Goal: Information Seeking & Learning: Learn about a topic

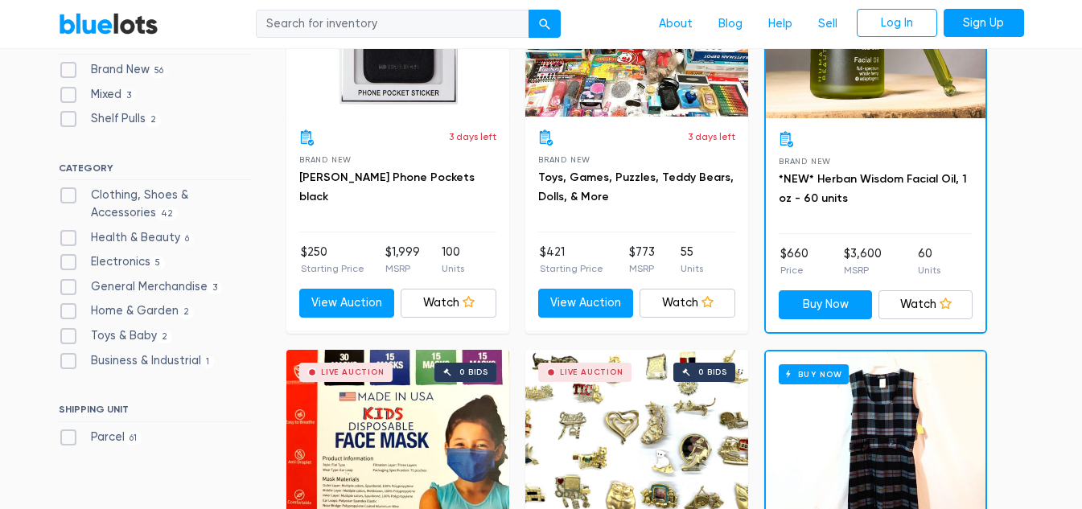
scroll to position [563, 0]
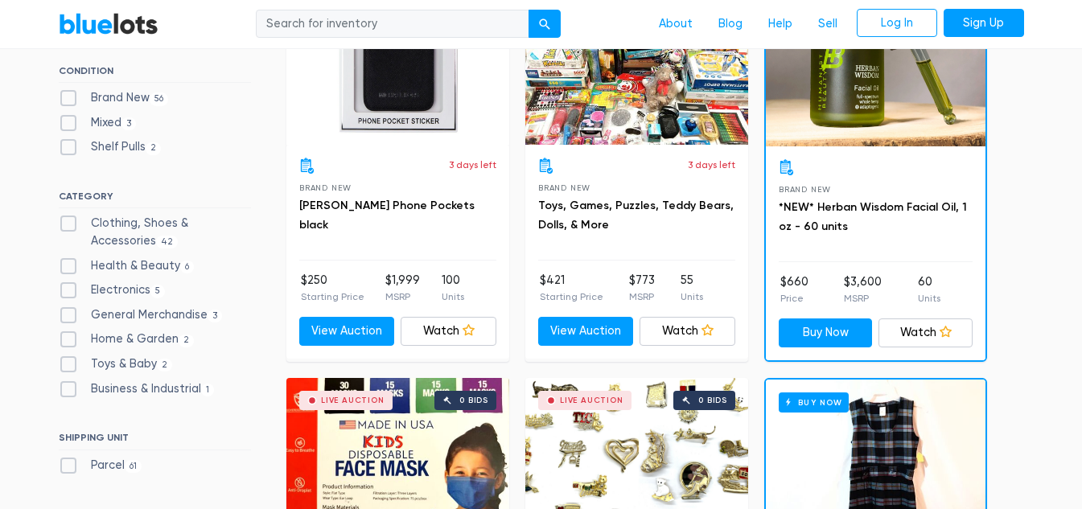
click at [95, 289] on label "Electronics 5" at bounding box center [112, 290] width 107 height 18
click at [69, 289] on input "Electronics 5" at bounding box center [64, 286] width 10 height 10
checkbox input "true"
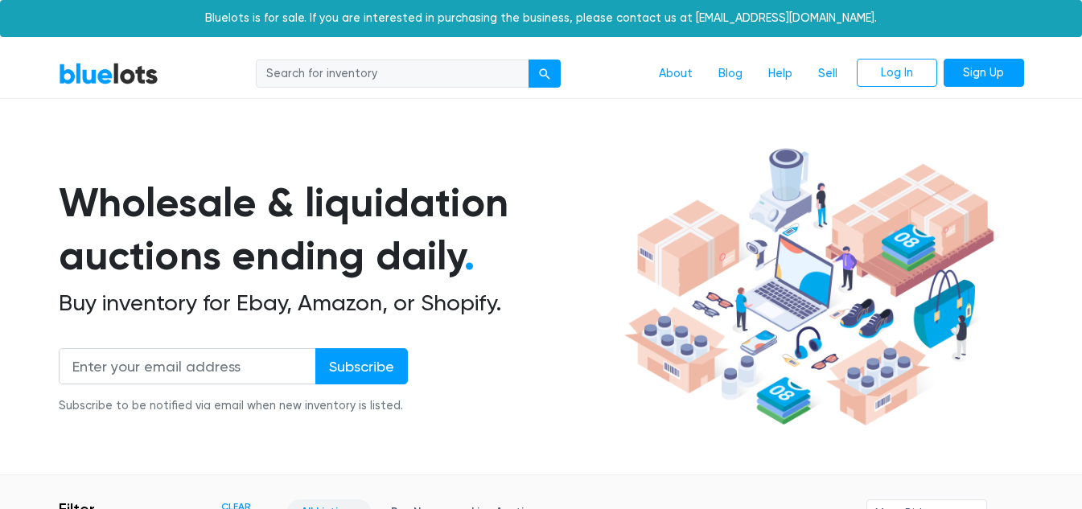
scroll to position [433, 0]
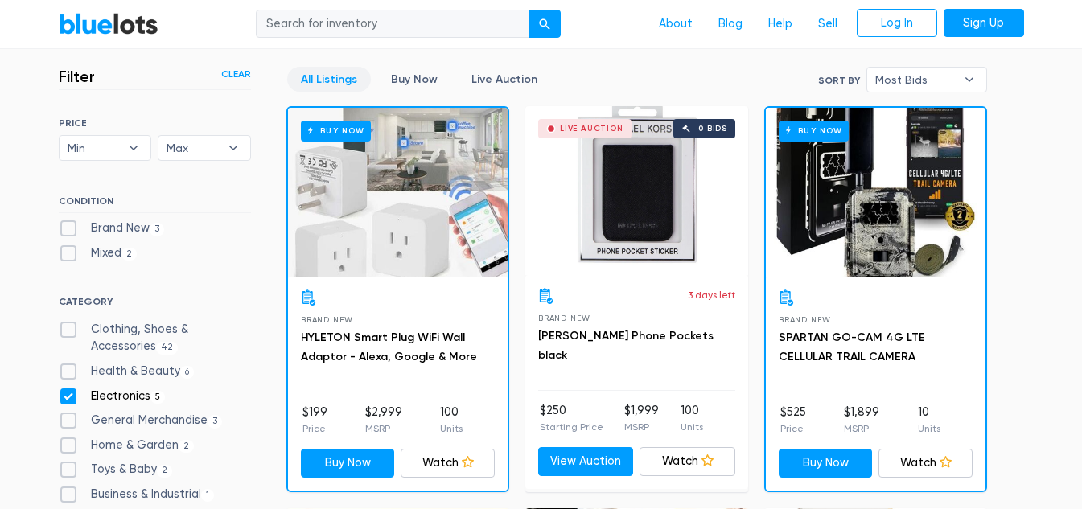
click at [75, 421] on label "General Merchandise 3" at bounding box center [141, 421] width 164 height 18
click at [69, 421] on Merchandise"] "General Merchandise 3" at bounding box center [64, 417] width 10 height 10
checkbox Merchandise"] "true"
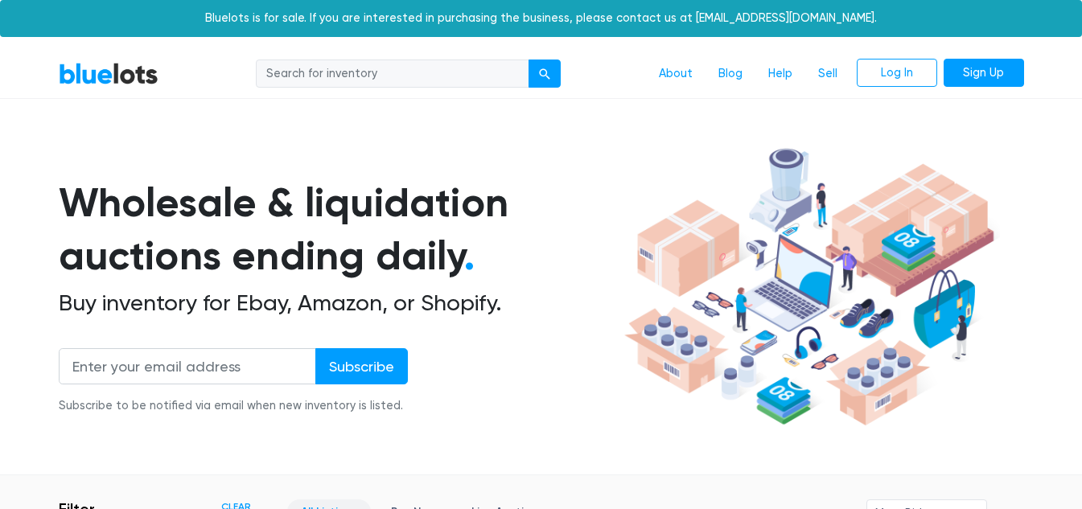
scroll to position [433, 0]
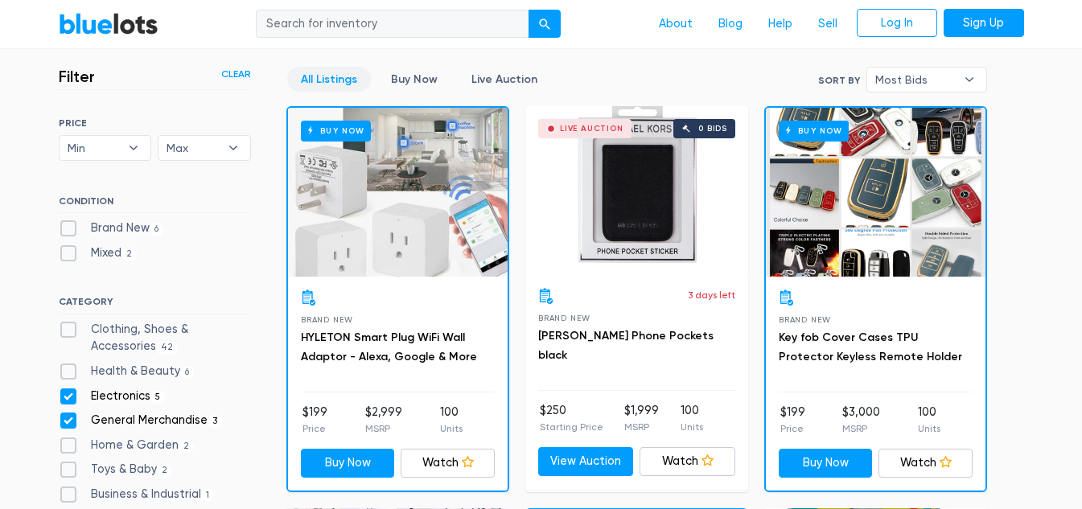
click at [66, 444] on label "Home & Garden 2" at bounding box center [127, 446] width 136 height 18
click at [66, 444] on Garden"] "Home & Garden 2" at bounding box center [64, 442] width 10 height 10
checkbox Garden"] "true"
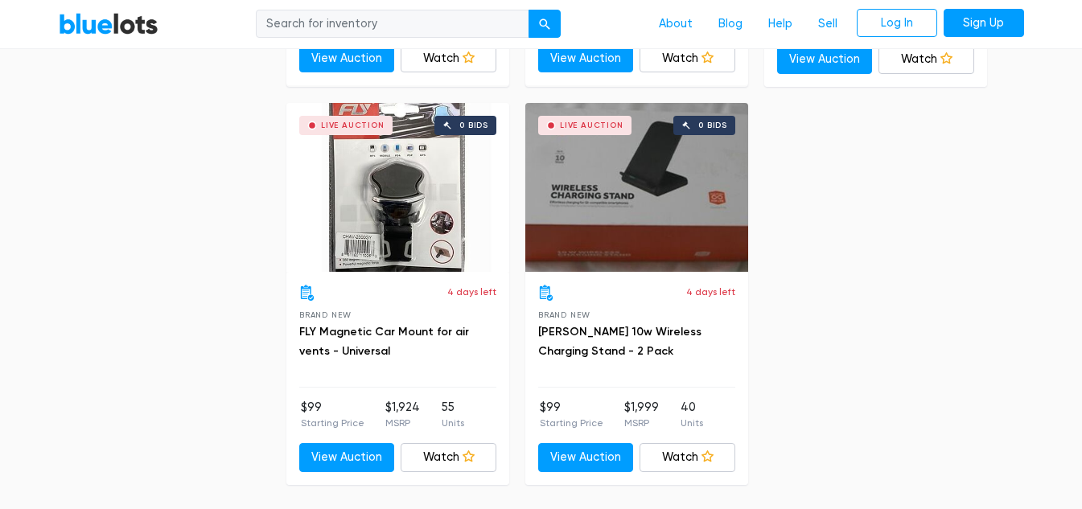
scroll to position [2041, 0]
